Goal: Use online tool/utility: Utilize a website feature to perform a specific function

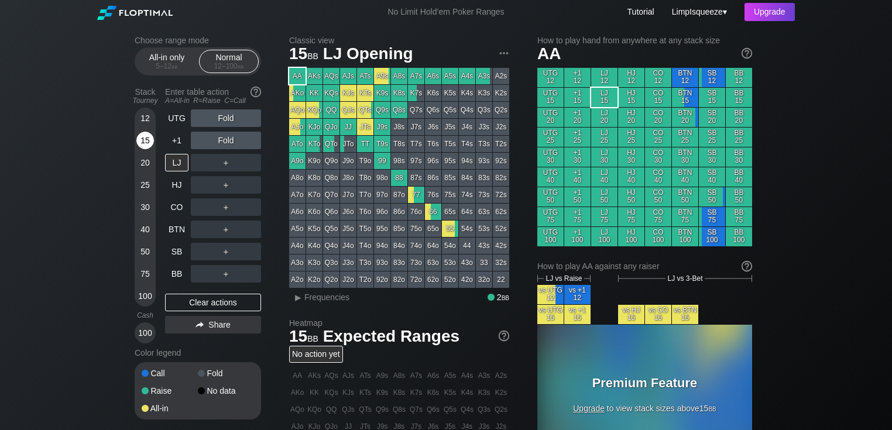
click at [140, 137] on div "15" at bounding box center [145, 141] width 18 height 18
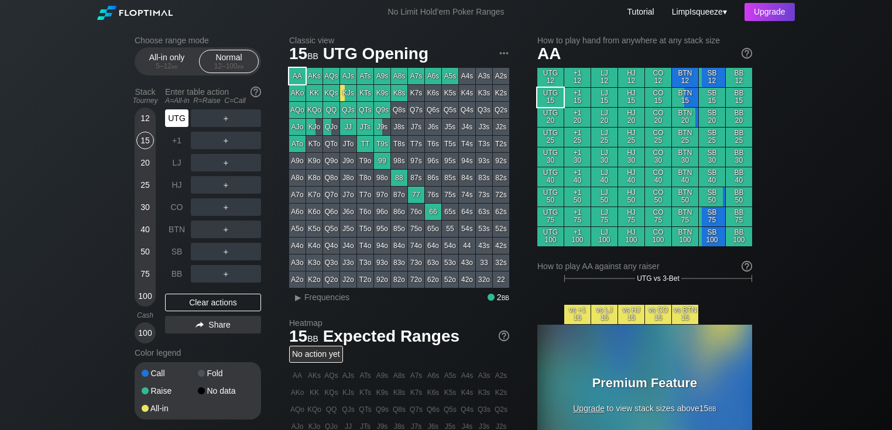
click at [175, 117] on div "UTG" at bounding box center [176, 118] width 23 height 18
click at [167, 64] on div "5 – 12 bb" at bounding box center [166, 66] width 49 height 8
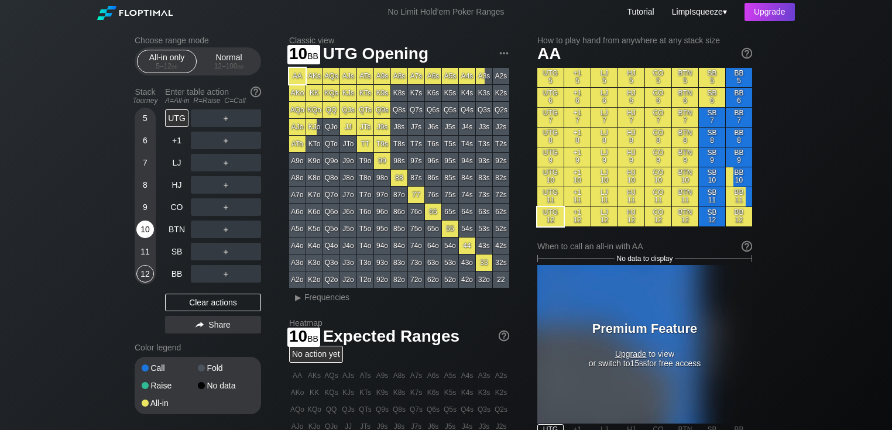
click at [143, 224] on div "10" at bounding box center [145, 230] width 18 height 18
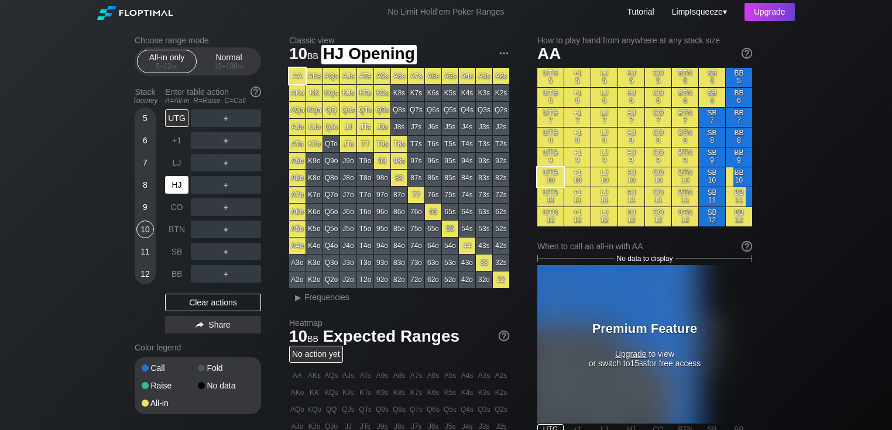
click at [175, 187] on div "HJ" at bounding box center [176, 185] width 23 height 18
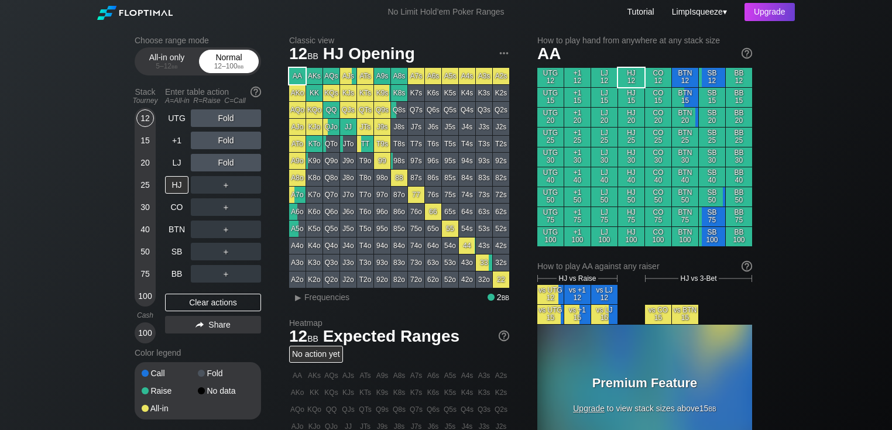
click at [227, 66] on div "12 – 100 bb" at bounding box center [228, 66] width 49 height 8
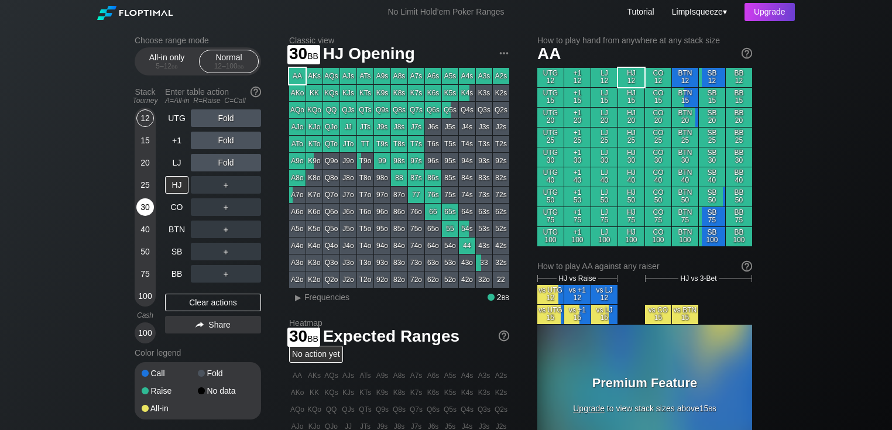
click at [146, 206] on div "30" at bounding box center [145, 207] width 18 height 18
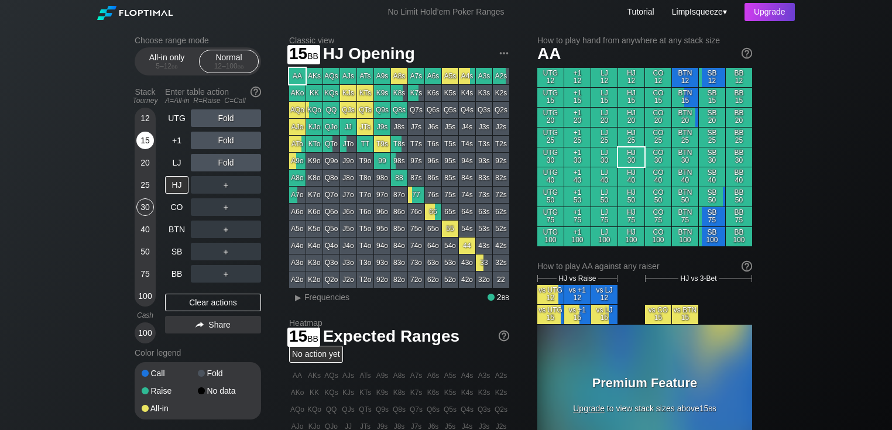
click at [146, 138] on div "15" at bounding box center [145, 141] width 18 height 18
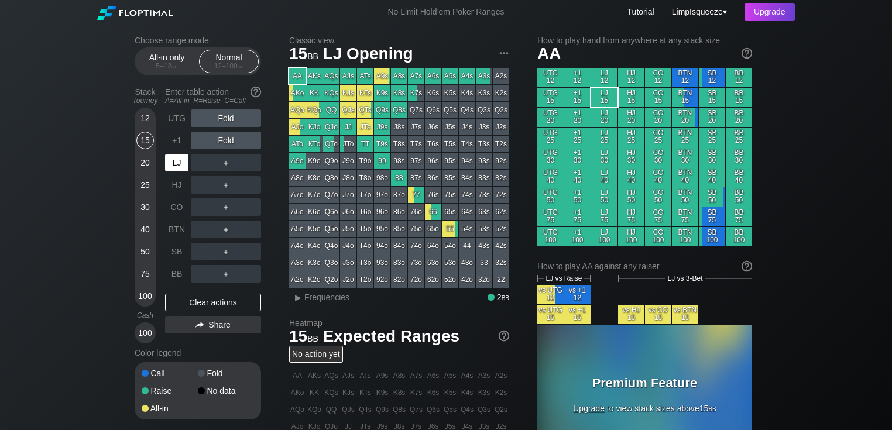
click at [181, 164] on div "LJ" at bounding box center [176, 163] width 23 height 18
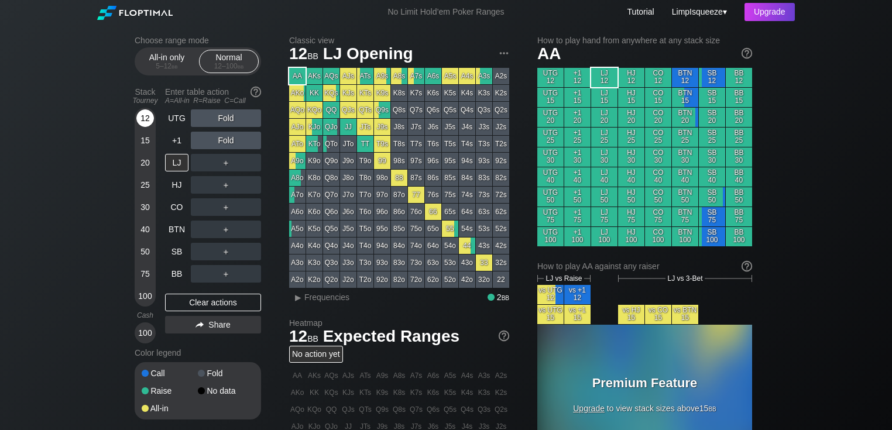
click at [140, 113] on div "12" at bounding box center [145, 118] width 18 height 18
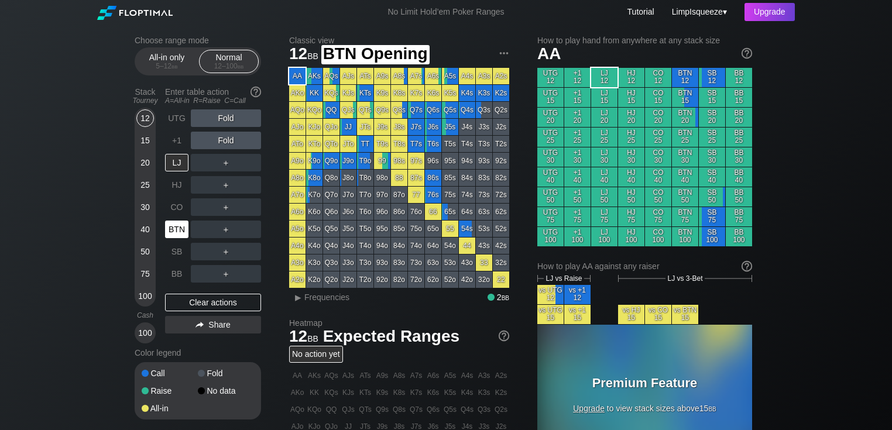
click at [171, 220] on div "BTN" at bounding box center [178, 229] width 26 height 22
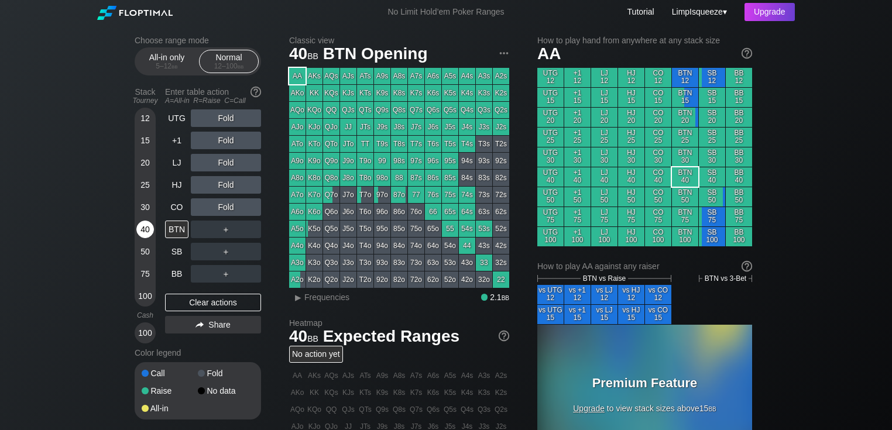
click at [144, 229] on div "40" at bounding box center [145, 230] width 18 height 18
